Goal: Task Accomplishment & Management: Complete application form

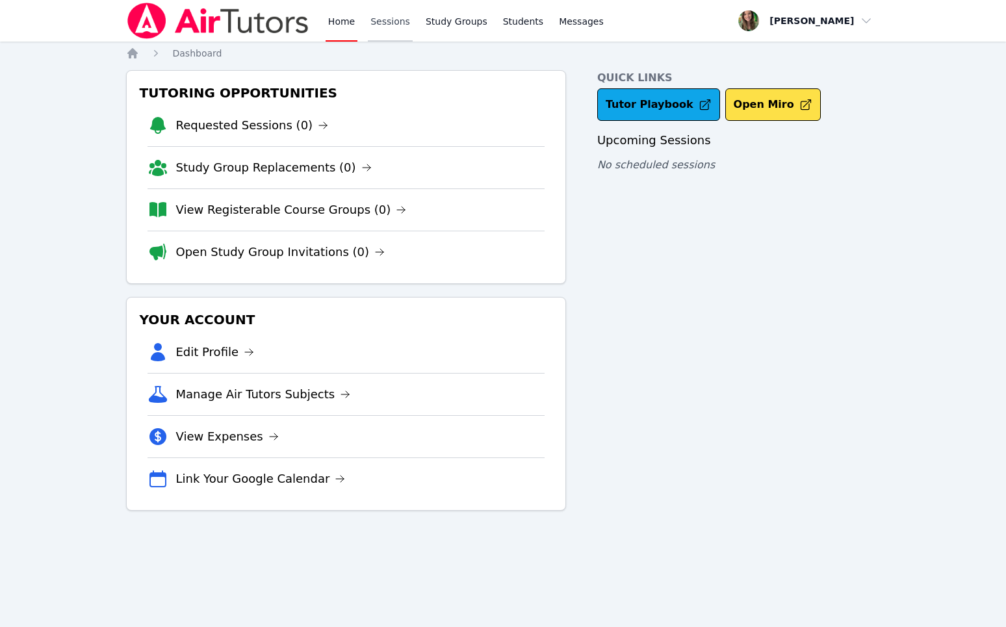
click at [389, 14] on link "Sessions" at bounding box center [390, 21] width 45 height 42
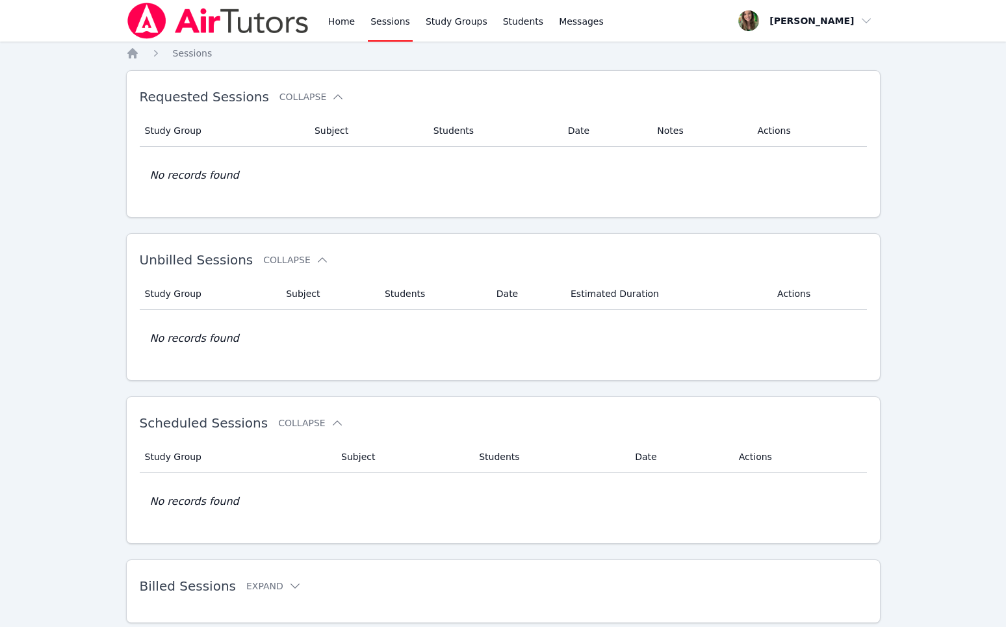
click at [492, 12] on div "Home Sessions Study Groups Students Messages" at bounding box center [466, 21] width 281 height 42
click at [445, 19] on link "Study Groups" at bounding box center [456, 21] width 67 height 42
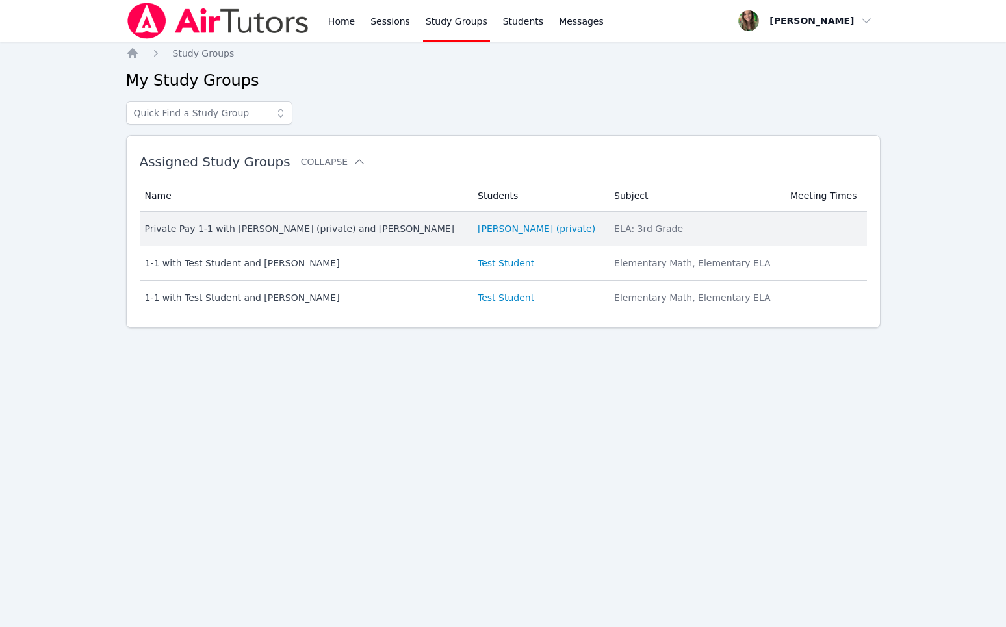
click at [524, 228] on link "[PERSON_NAME] (private)" at bounding box center [537, 228] width 118 height 13
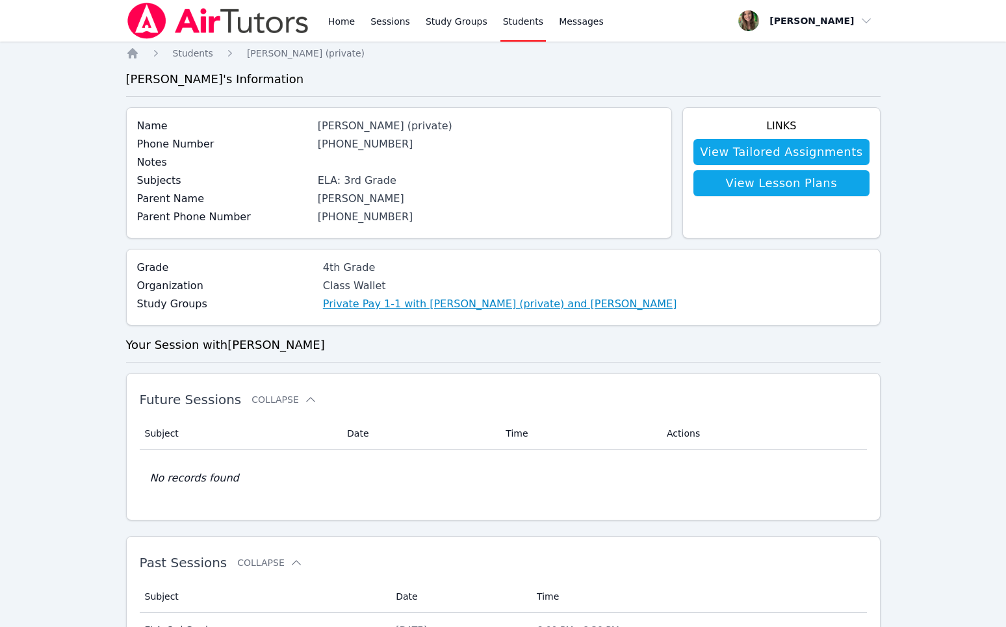
click at [500, 306] on link "Private Pay 1-1 with [PERSON_NAME] (private) and [PERSON_NAME]" at bounding box center [500, 304] width 354 height 16
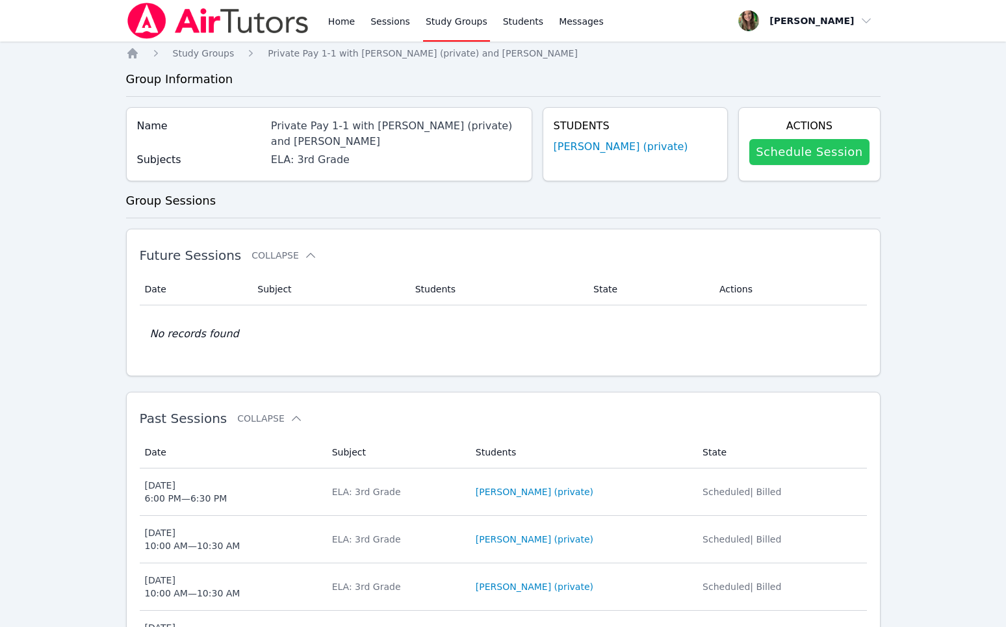
click at [795, 148] on link "Schedule Session" at bounding box center [809, 152] width 120 height 26
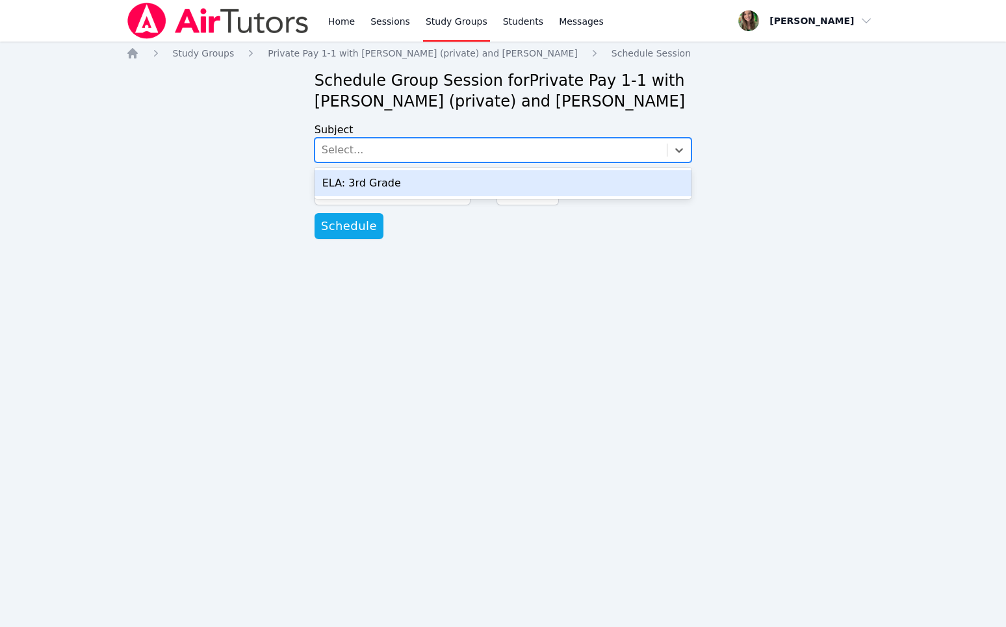
click at [418, 153] on div "Select..." at bounding box center [491, 149] width 352 height 23
click at [422, 186] on div "ELA: 3rd Grade" at bounding box center [503, 183] width 378 height 26
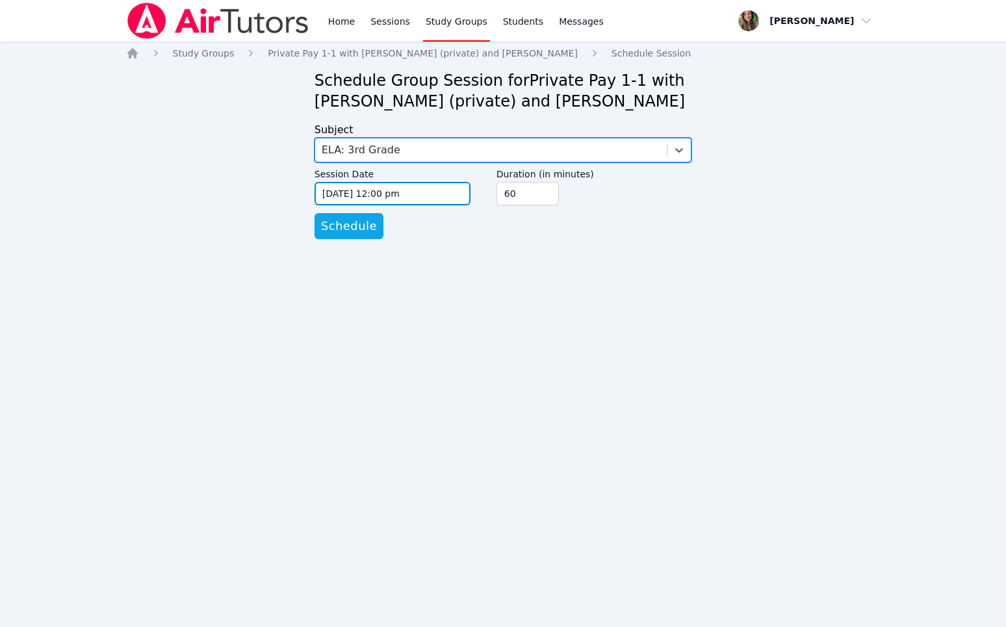
click at [368, 194] on input "08/11/2025 12:00 pm" at bounding box center [392, 193] width 156 height 23
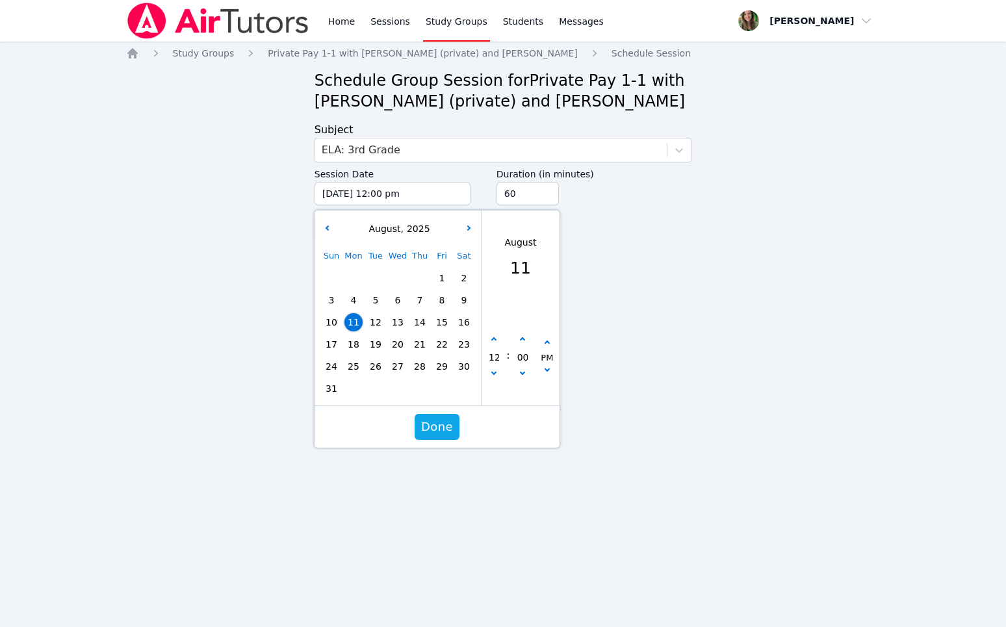
click at [377, 322] on span "12" at bounding box center [375, 322] width 18 height 18
click at [497, 372] on button "button" at bounding box center [493, 374] width 13 height 13
type input "08/12/2025 11:00 am"
type input "11"
click at [497, 372] on button "button" at bounding box center [493, 374] width 13 height 13
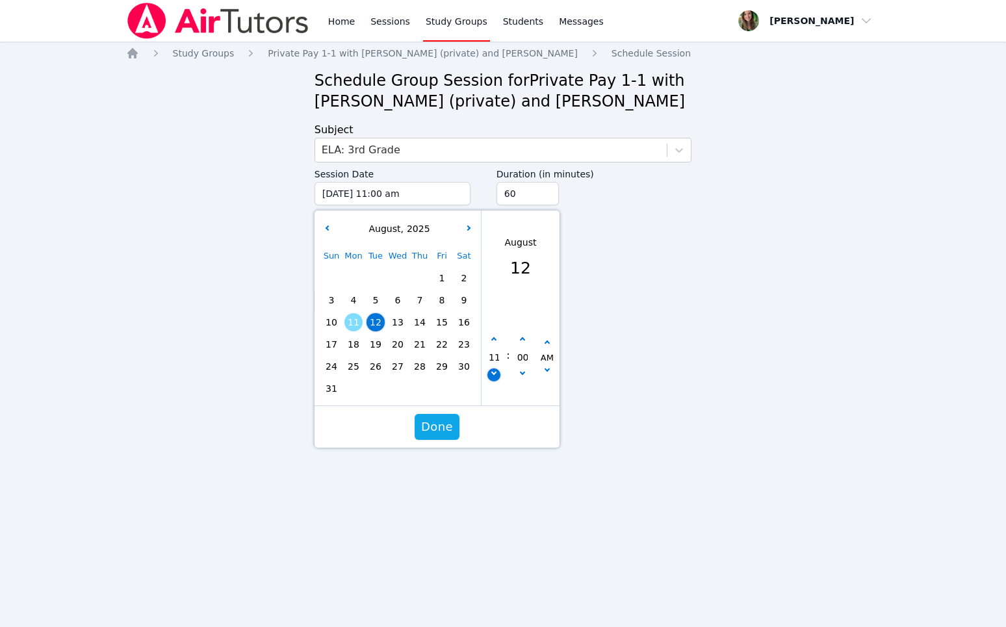
type input "08/12/2025 10:00 am"
type input "10"
click at [465, 422] on div "Done" at bounding box center [436, 427] width 245 height 42
click at [439, 429] on span "Done" at bounding box center [437, 427] width 32 height 18
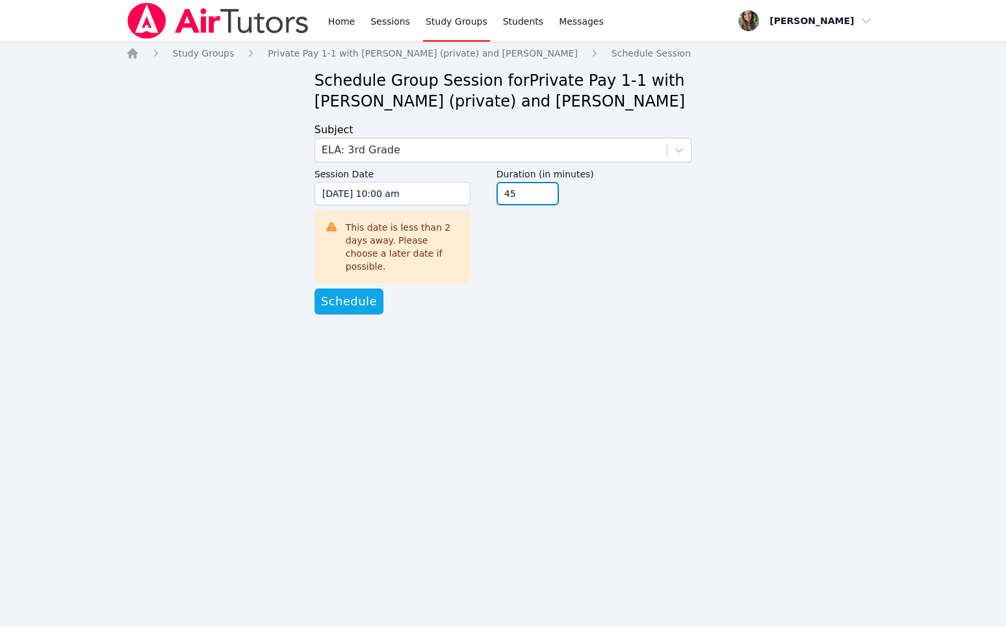
click at [544, 194] on input "45" at bounding box center [527, 193] width 62 height 23
type input "30"
click at [544, 194] on input "30" at bounding box center [527, 193] width 62 height 23
click at [334, 292] on span "Schedule" at bounding box center [349, 301] width 56 height 18
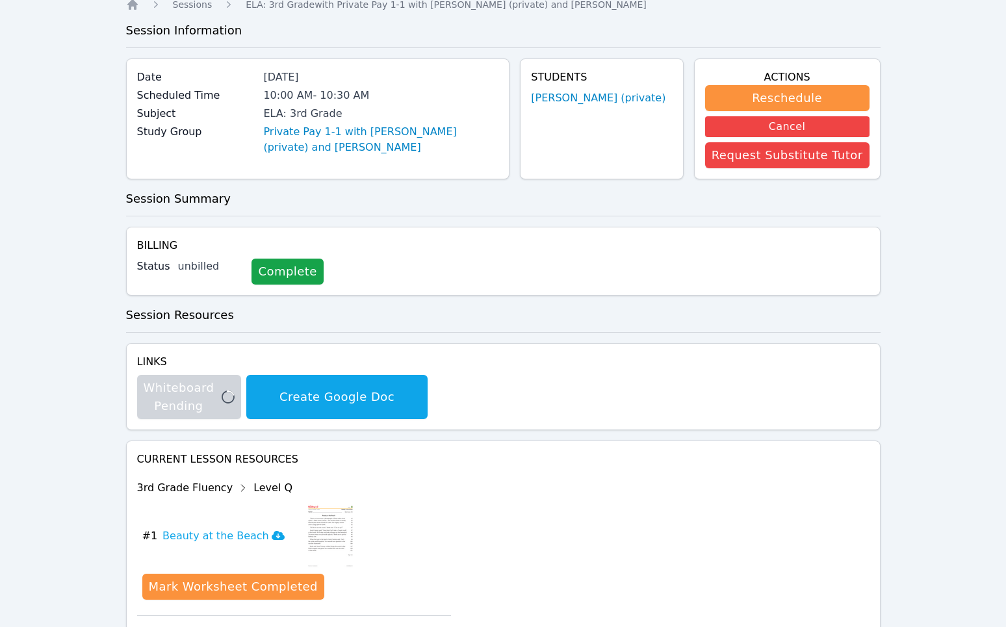
scroll to position [41, 0]
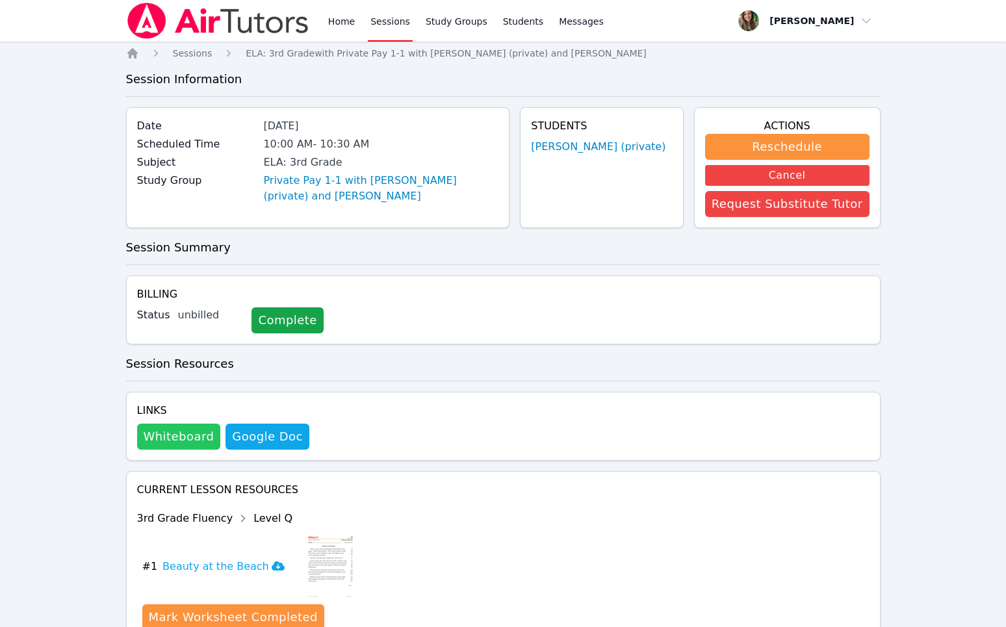
click at [162, 435] on button "Whiteboard" at bounding box center [179, 437] width 84 height 26
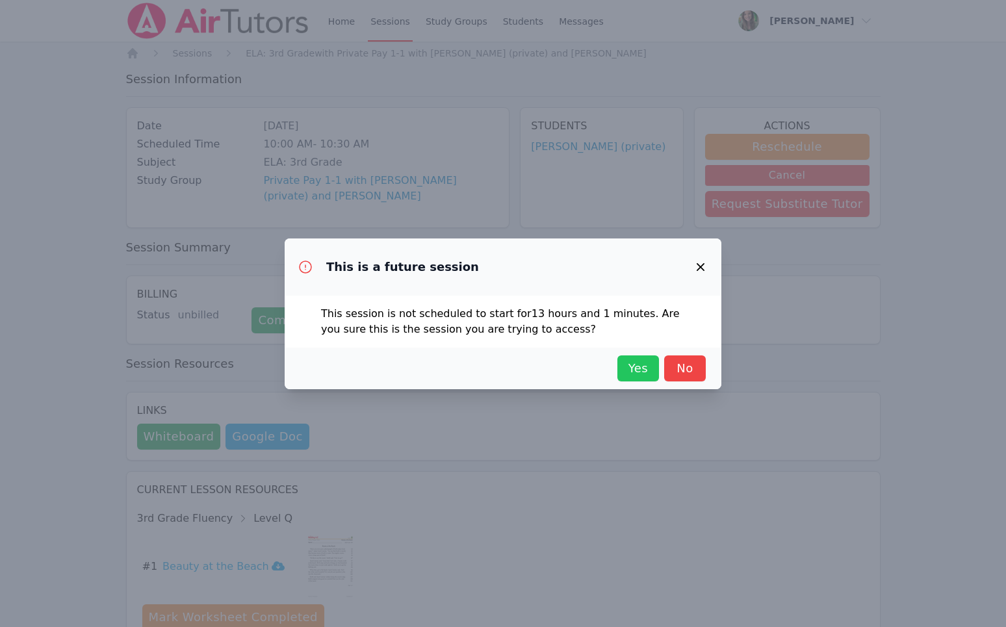
click at [639, 368] on span "Yes" at bounding box center [638, 368] width 29 height 18
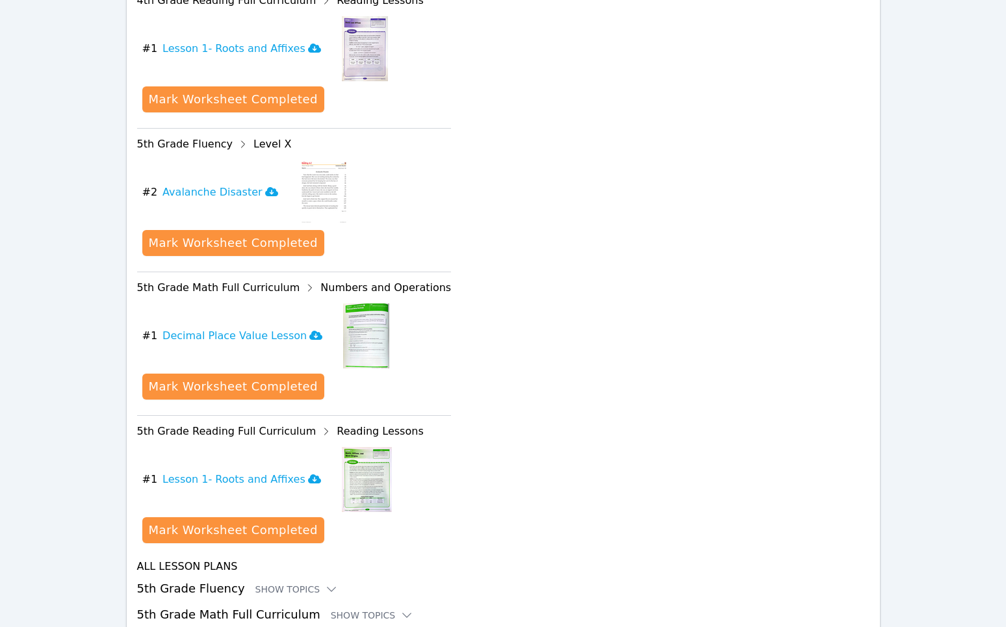
scroll to position [1645, 0]
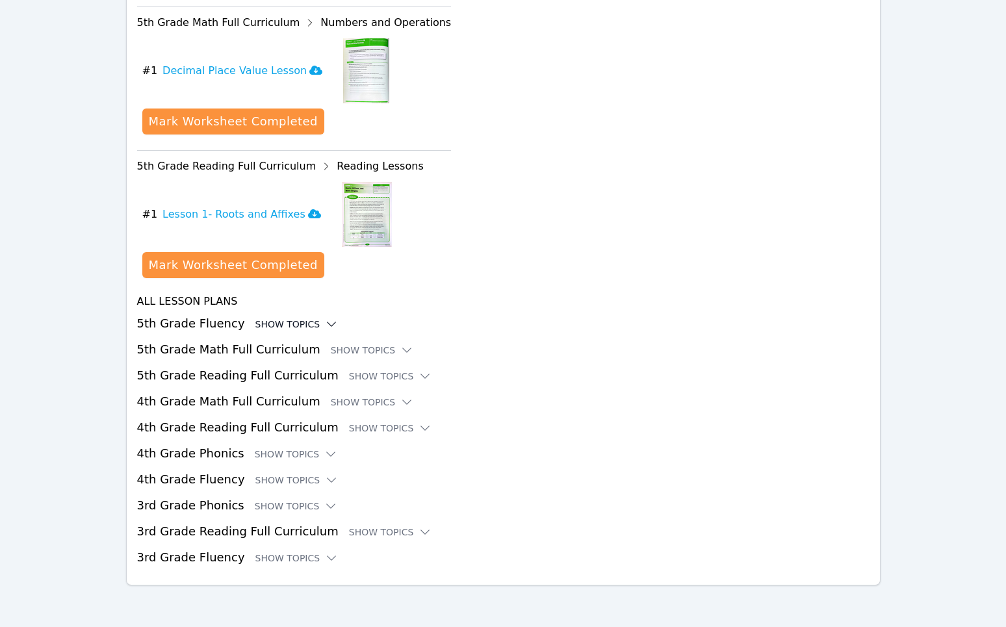
click at [277, 329] on div "Show Topics" at bounding box center [296, 324] width 83 height 13
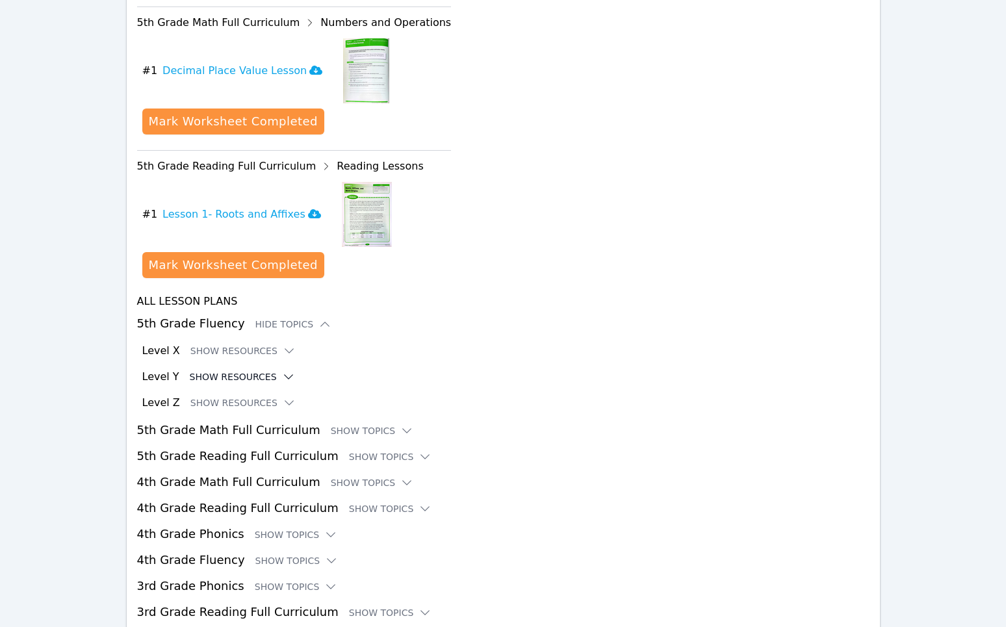
click at [265, 370] on button "Show Resources" at bounding box center [242, 376] width 105 height 13
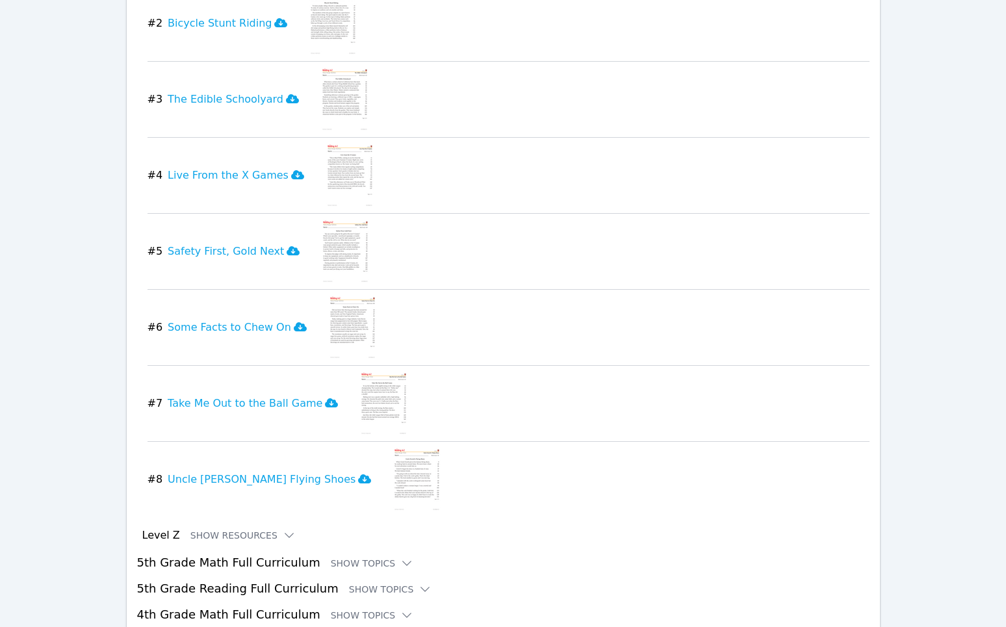
scroll to position [2161, 0]
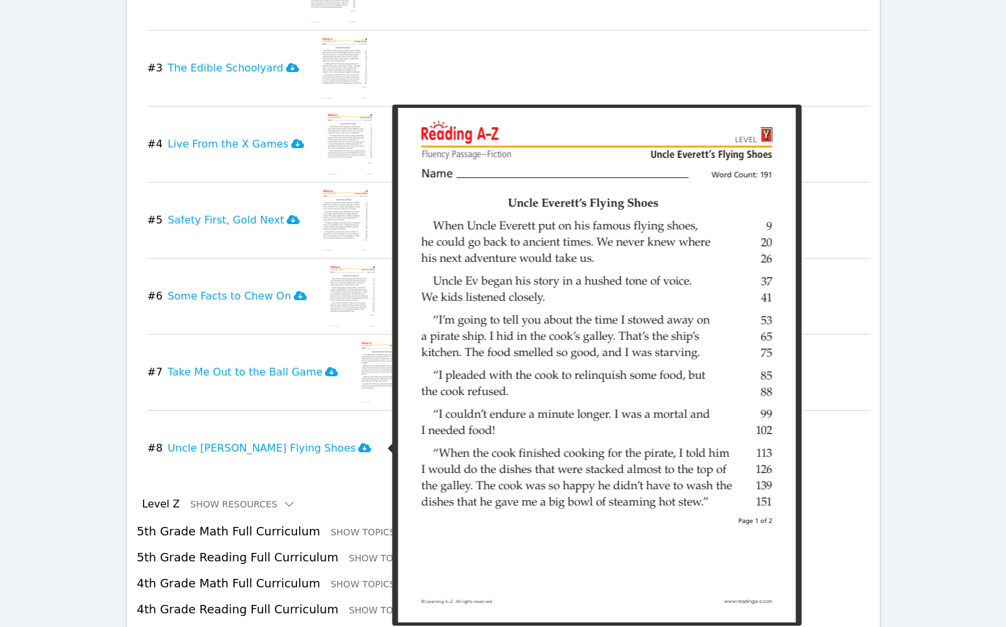
click at [392, 444] on img at bounding box center [417, 448] width 50 height 65
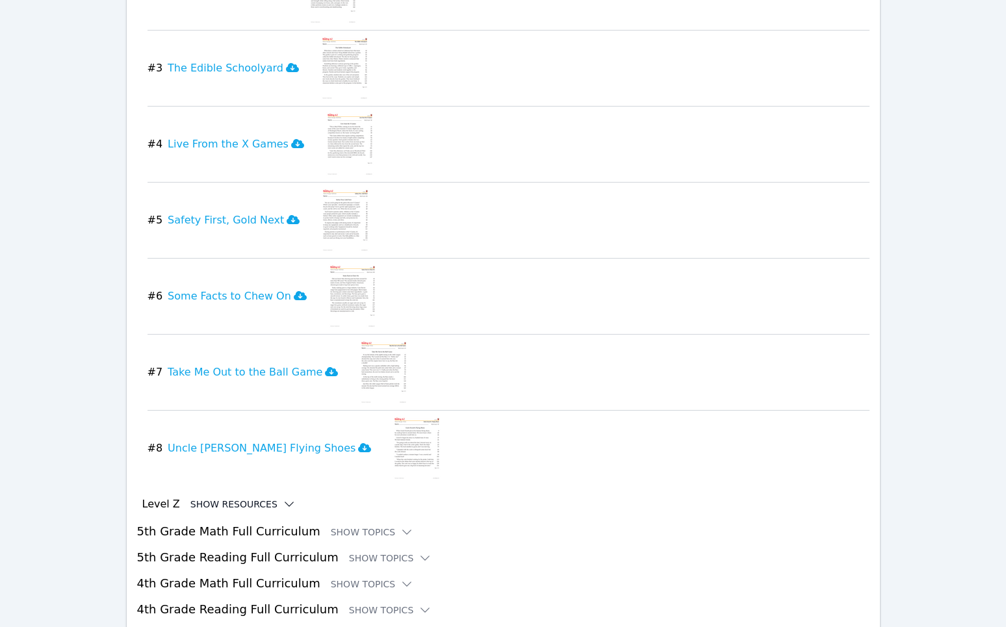
click at [252, 504] on button "Show Resources" at bounding box center [242, 504] width 105 height 13
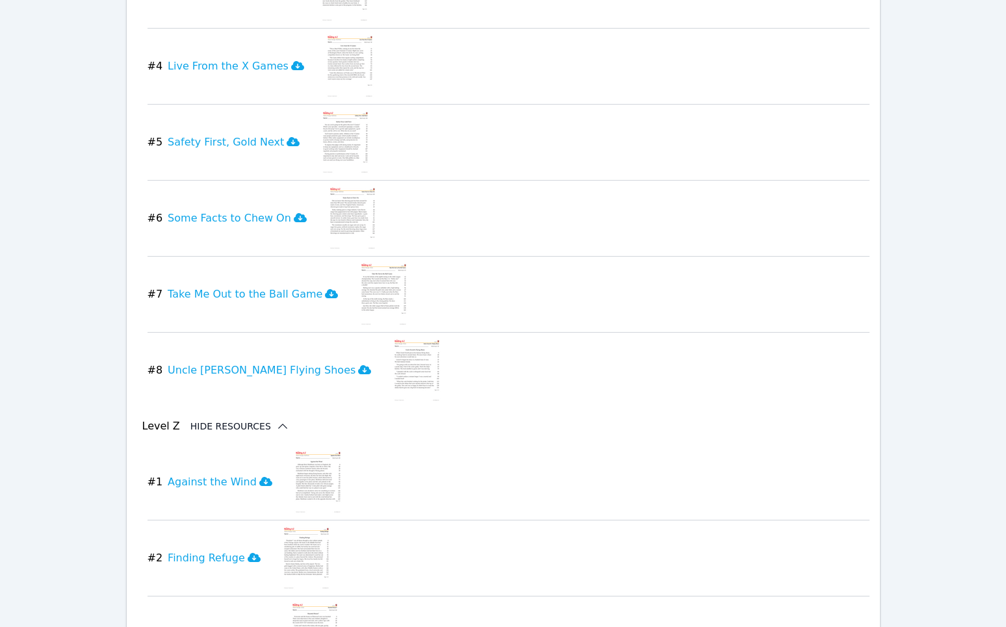
scroll to position [2244, 0]
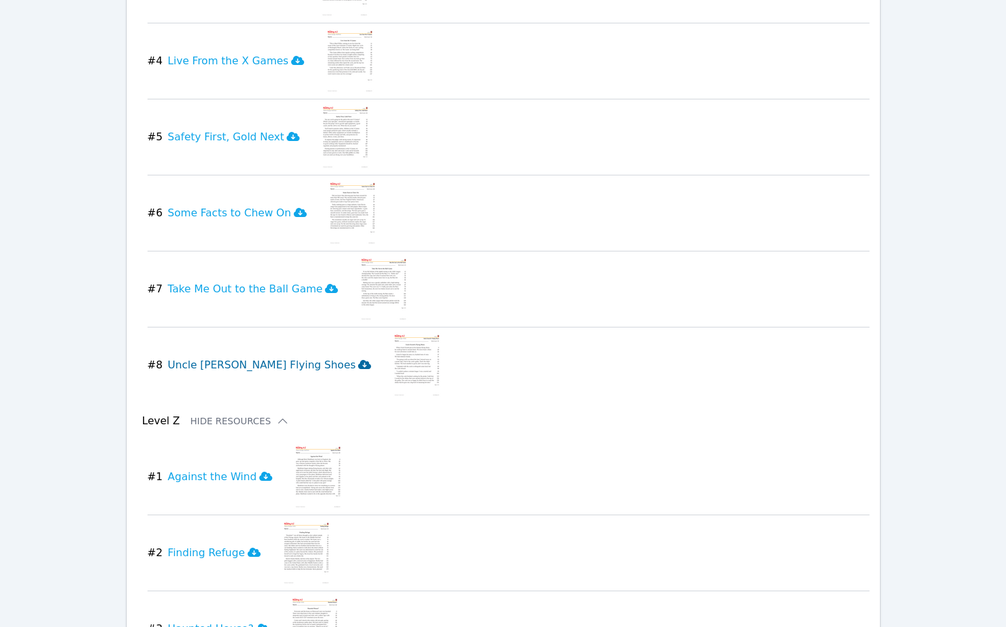
click at [237, 365] on h3 "Uncle [PERSON_NAME] Flying Shoes" at bounding box center [269, 365] width 203 height 16
click at [259, 471] on icon at bounding box center [265, 476] width 13 height 10
click at [248, 550] on icon at bounding box center [254, 552] width 13 height 10
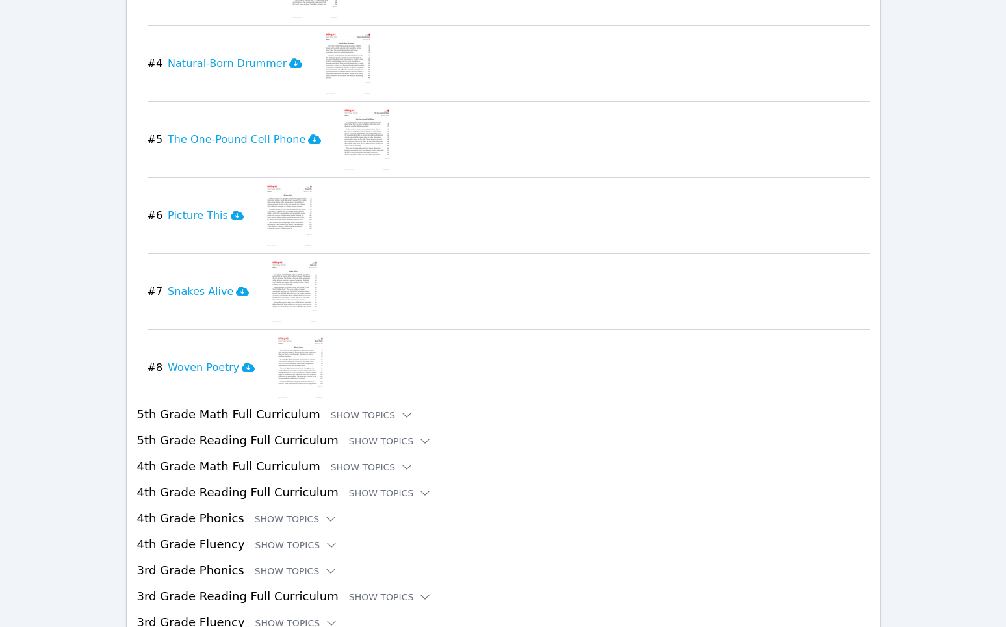
scroll to position [2951, 0]
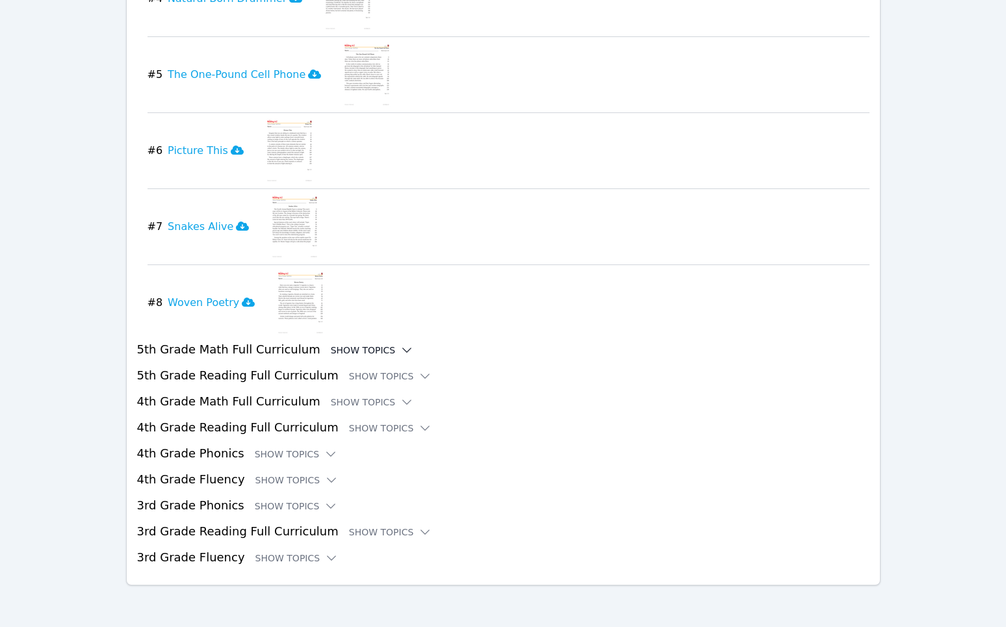
click at [338, 355] on div "Show Topics" at bounding box center [372, 350] width 83 height 13
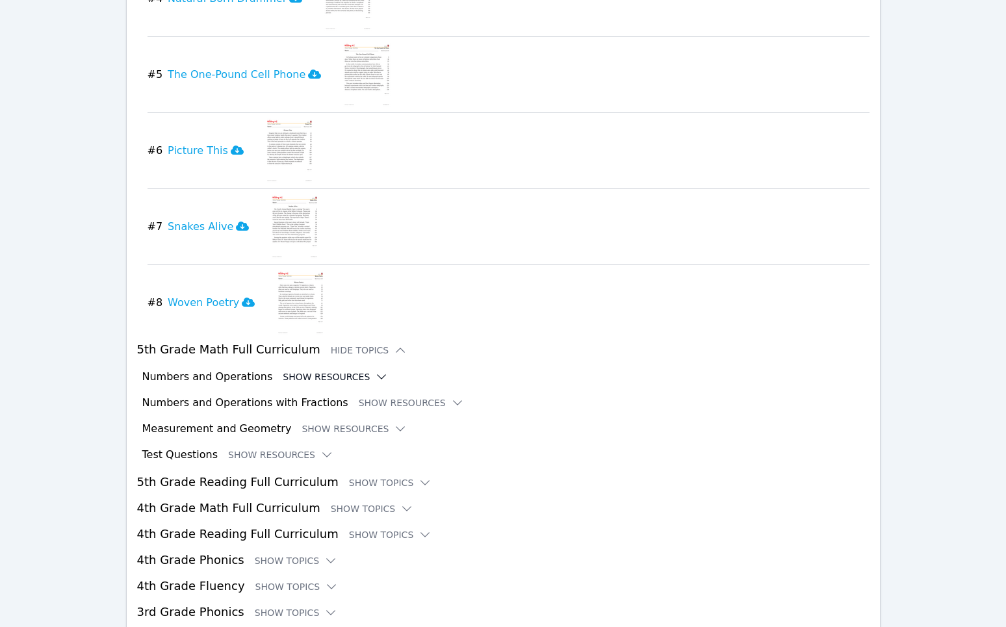
click at [337, 371] on button "Show Resources" at bounding box center [335, 376] width 105 height 13
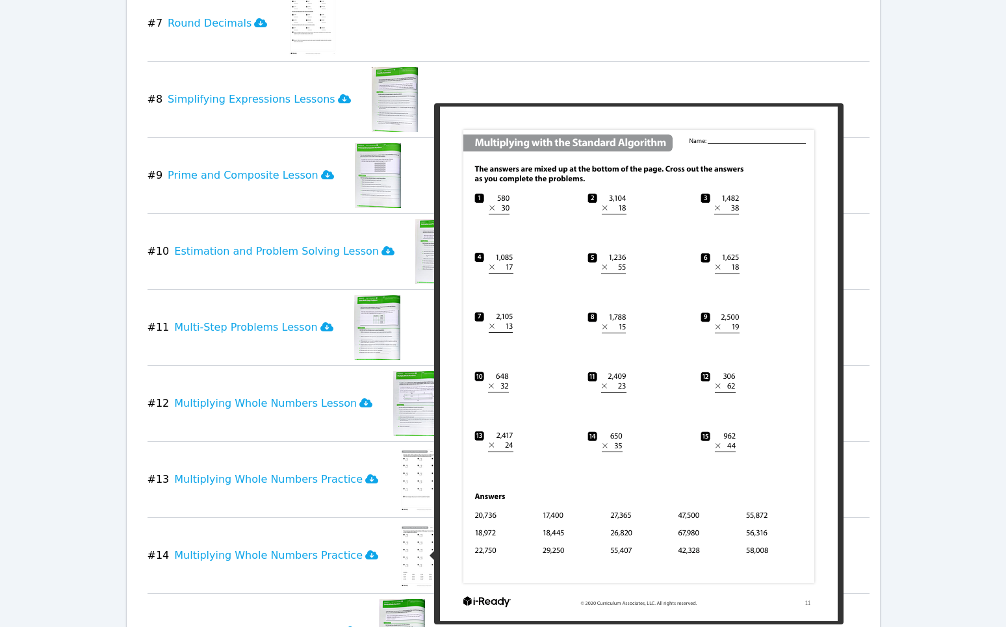
scroll to position [3815, 0]
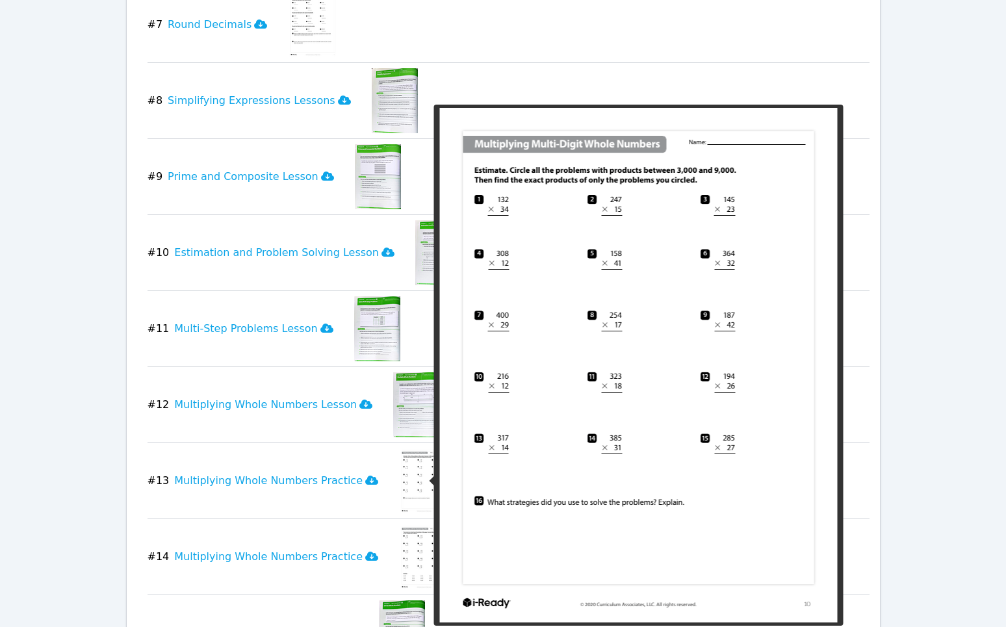
click at [399, 472] on img at bounding box center [424, 480] width 50 height 65
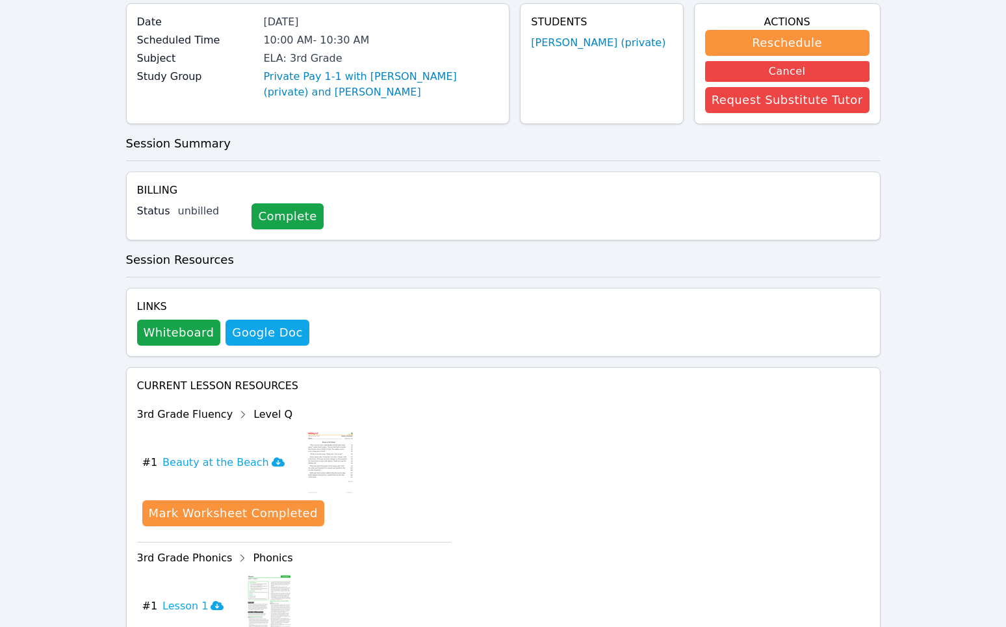
scroll to position [0, 0]
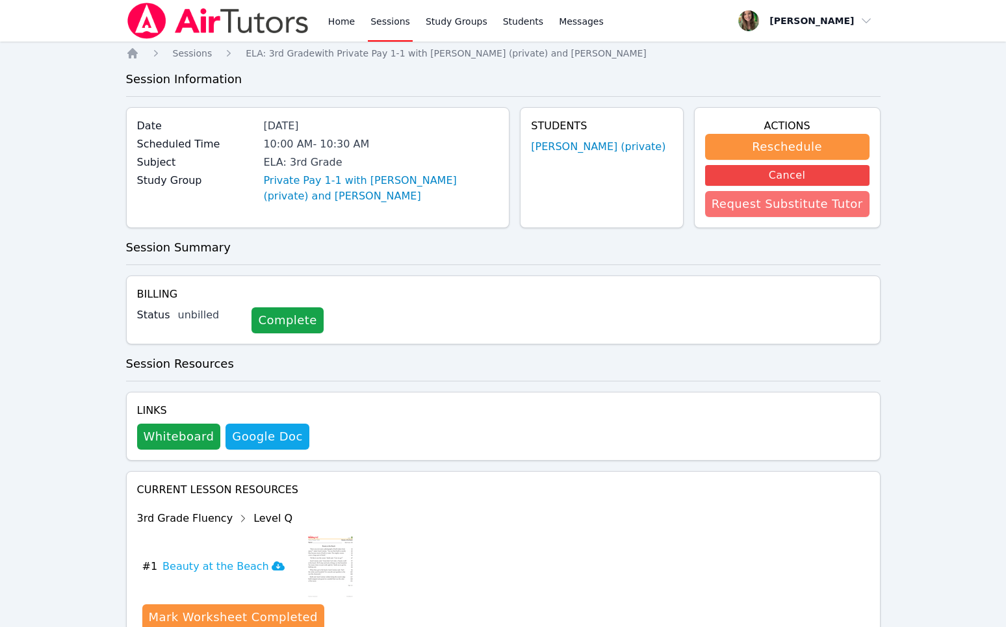
click at [791, 207] on button "Request Substitute Tutor" at bounding box center [787, 204] width 164 height 26
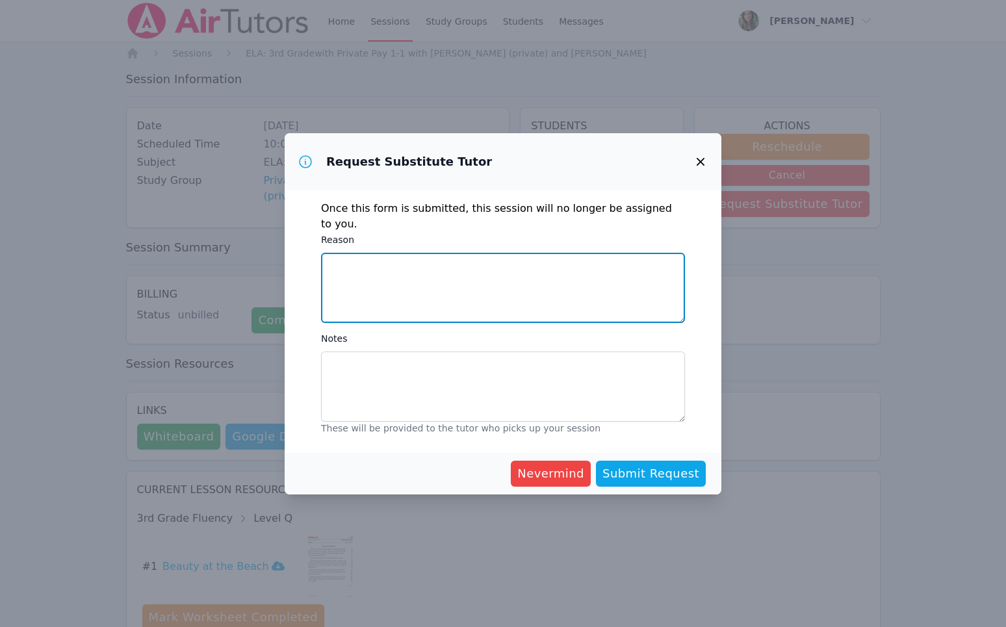
click at [496, 288] on textarea "Reason" at bounding box center [503, 288] width 364 height 70
type textarea "Appointment"
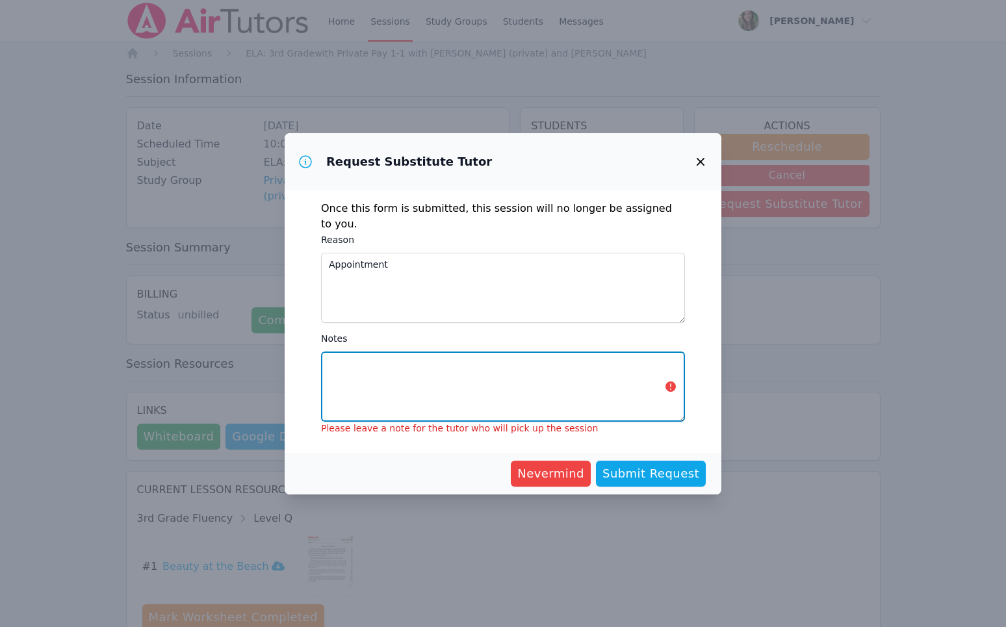
click at [424, 381] on textarea "Notes" at bounding box center [503, 387] width 364 height 70
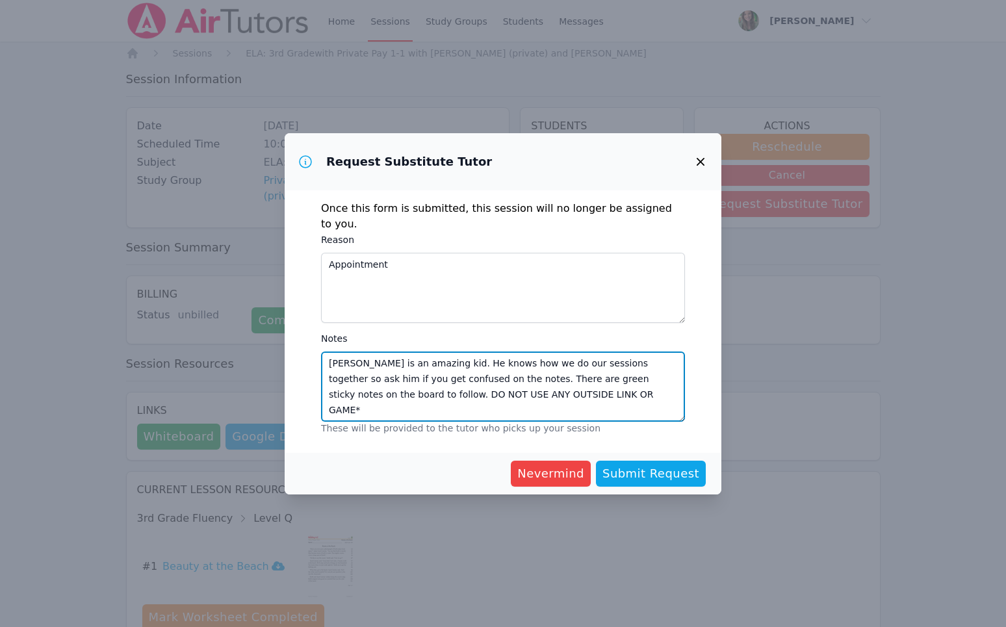
click at [331, 385] on textarea "[PERSON_NAME] is an amazing kid. He knows how we do our sessions together so as…" at bounding box center [503, 387] width 364 height 70
click at [535, 376] on textarea "[PERSON_NAME] is an amazing kid. He knows how we do our sessions together so as…" at bounding box center [503, 387] width 364 height 70
click at [528, 391] on textarea "[PERSON_NAME] is an amazing kid. He knows how we do our sessions together so as…" at bounding box center [503, 387] width 364 height 70
type textarea "[PERSON_NAME] is an amazing kid. He knows how we do our sessions together so as…"
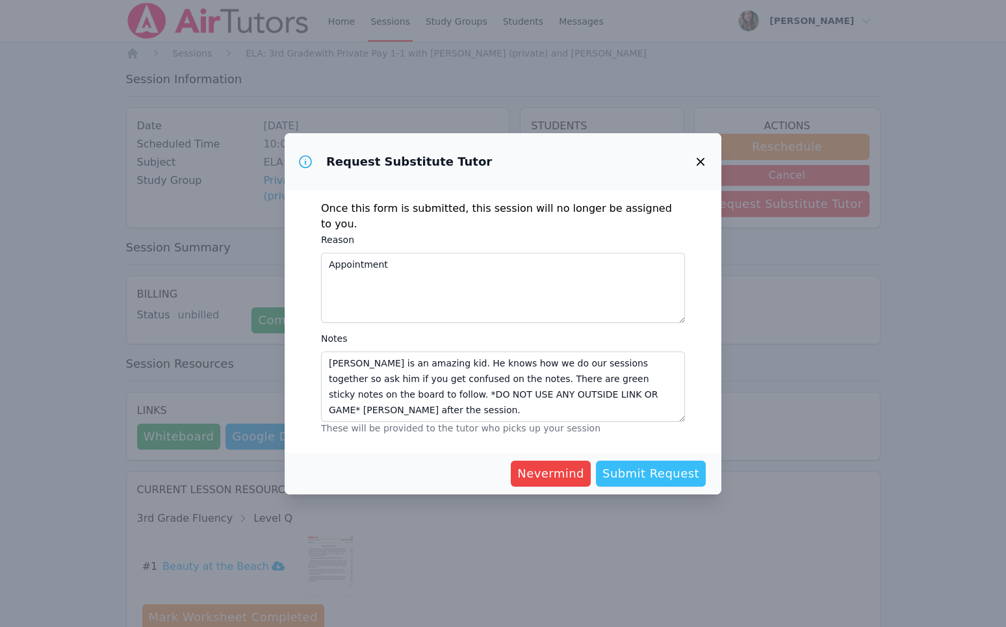
click at [648, 470] on span "Submit Request" at bounding box center [650, 474] width 97 height 18
